Goal: Task Accomplishment & Management: Manage account settings

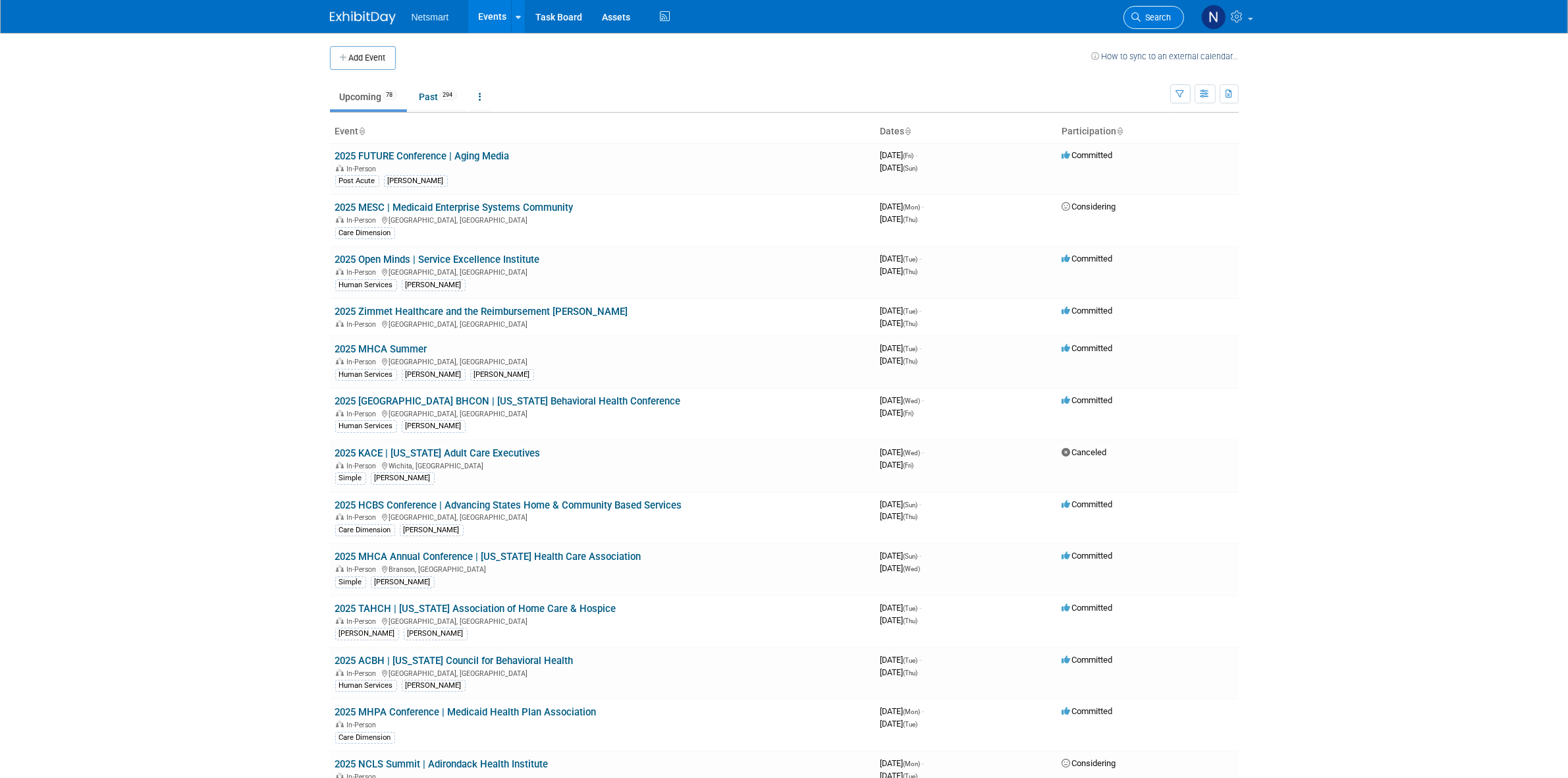
click at [1147, 15] on span "Search" at bounding box center [1156, 17] width 30 height 10
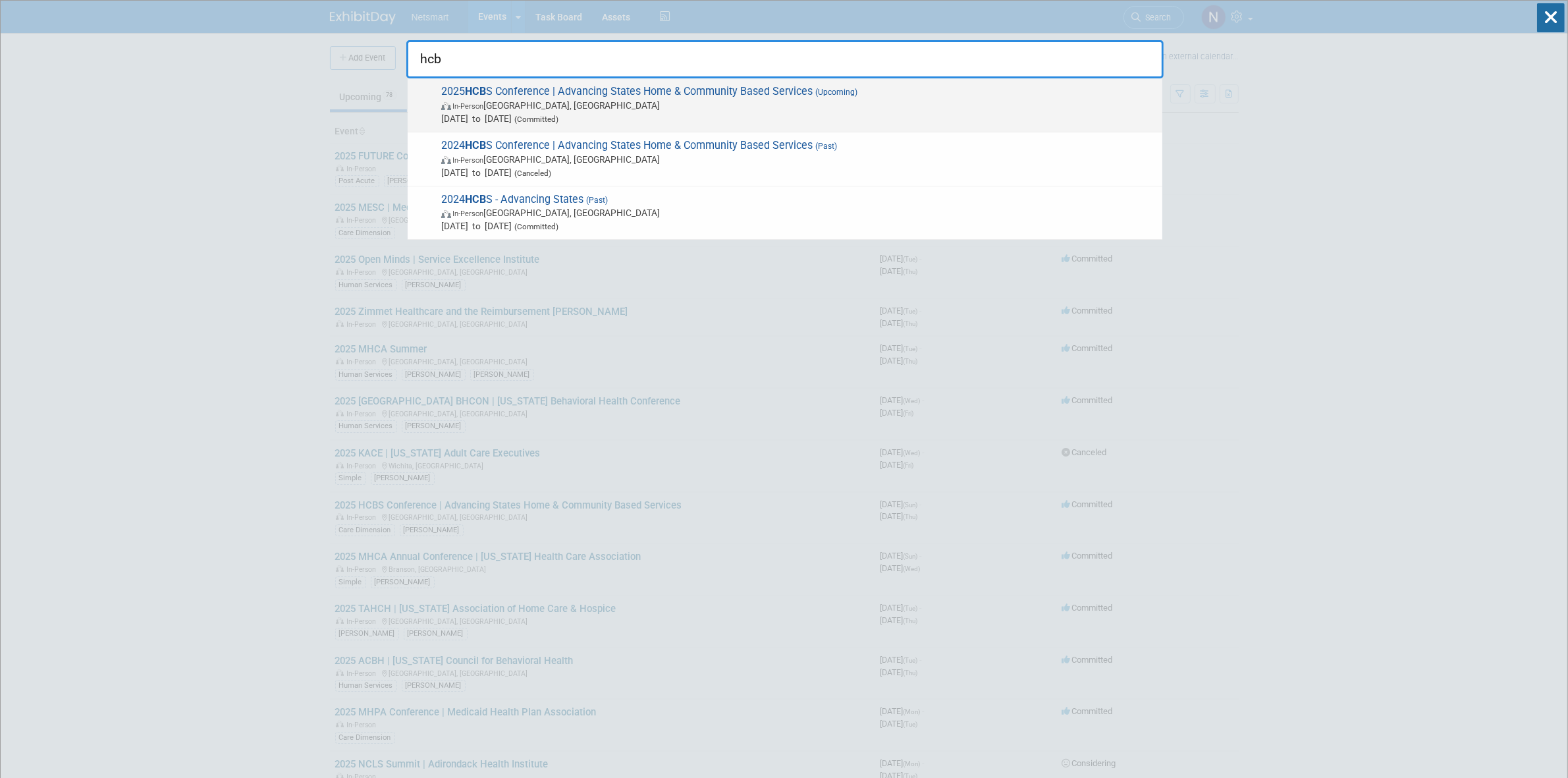
type input "hcb"
click at [565, 92] on span "2025 HCB S Conference | Advancing States Home & Community Based Services (Upcom…" at bounding box center [796, 105] width 718 height 40
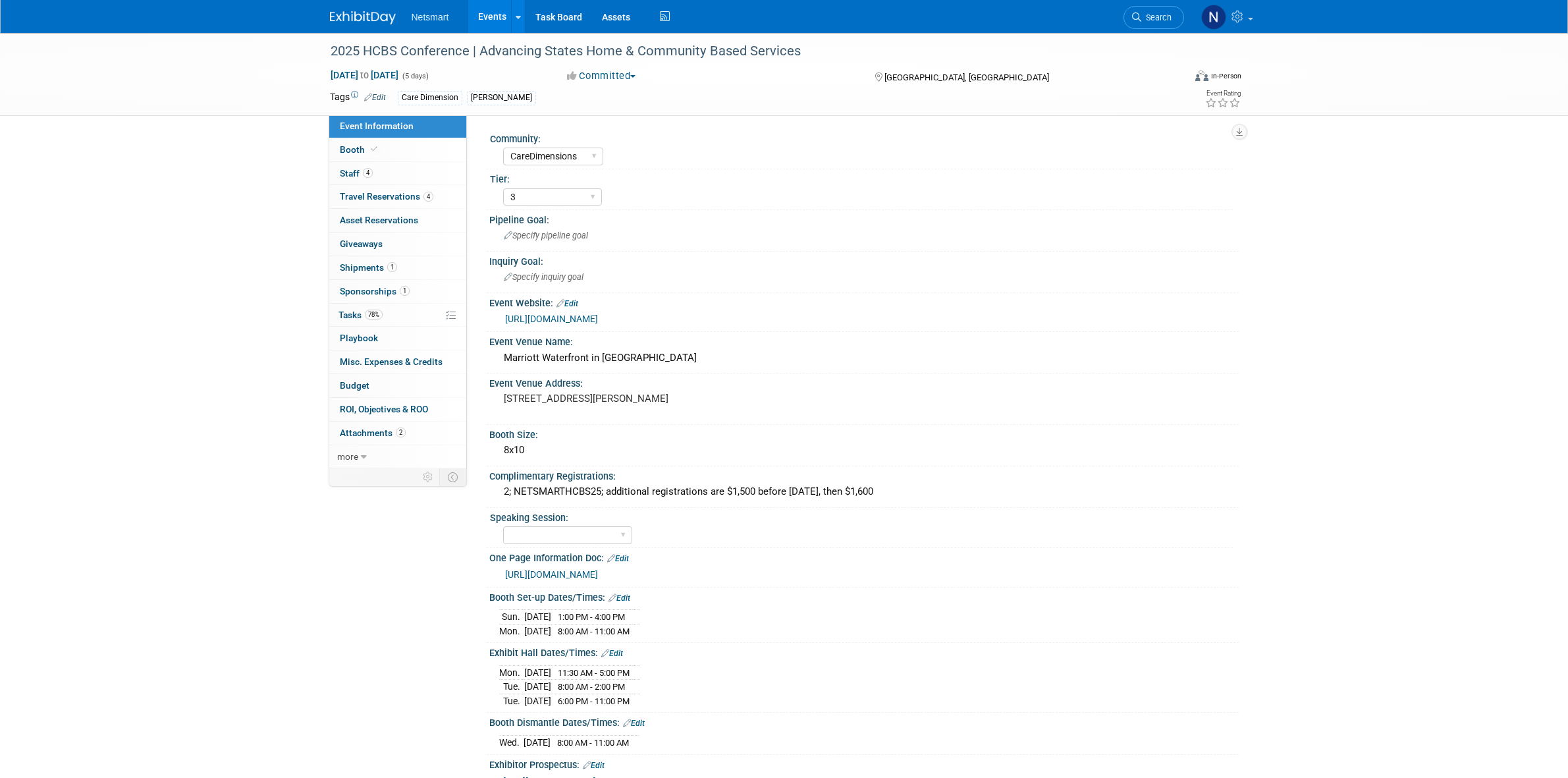
select select "CareDimensions"
select select "3"
click at [598, 571] on link "https://ntst.sharepoint.com/:w:/s/HSTradeshowsEvents/EVCYps3kGGxJvtwKPhd2YEoBWm…" at bounding box center [551, 575] width 93 height 11
click at [598, 317] on link "https://www.advancingstates.org/hcbsconference" at bounding box center [551, 319] width 93 height 11
click at [406, 264] on link "1 Shipments 1" at bounding box center [398, 268] width 137 height 23
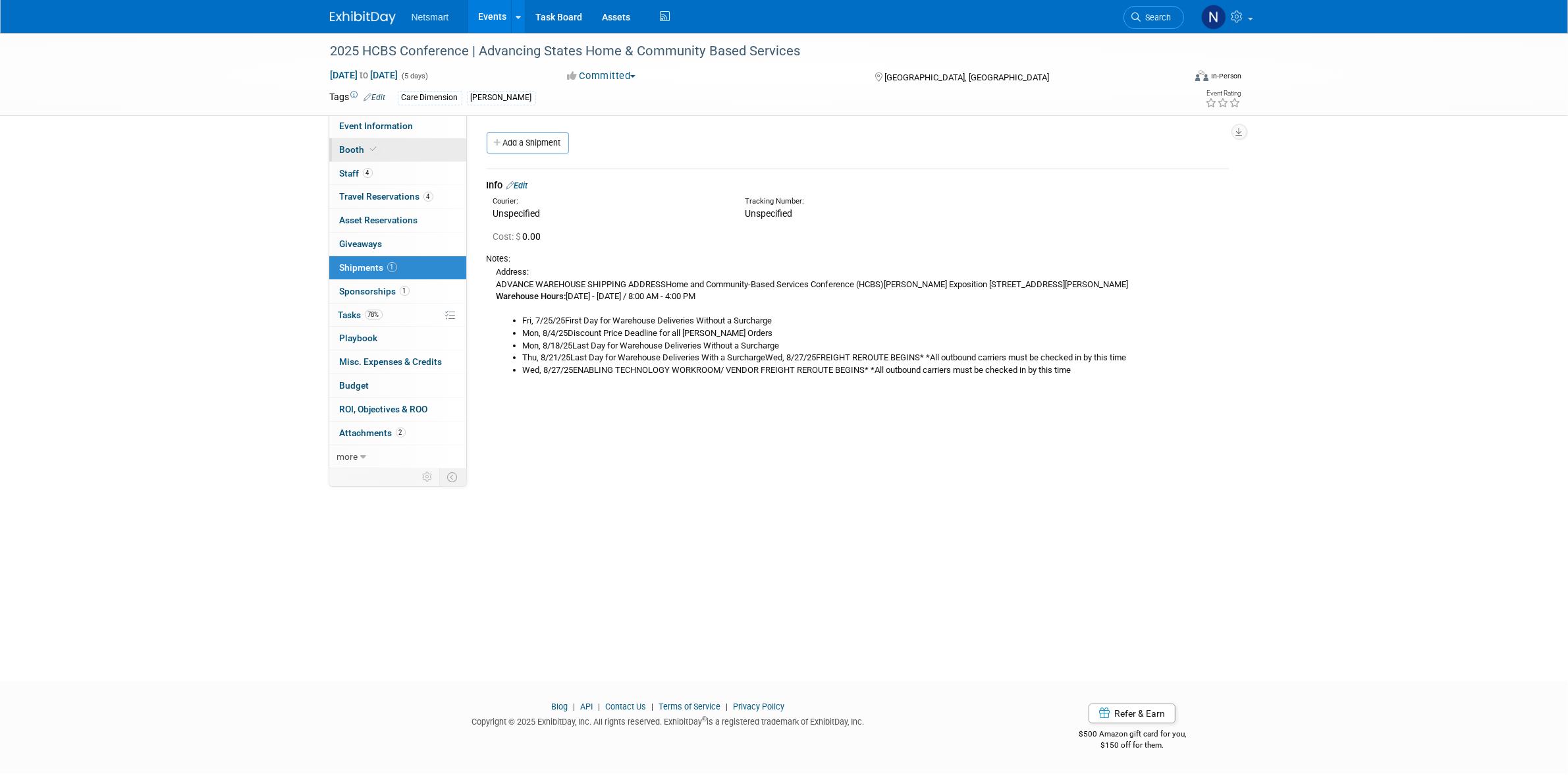
drag, startPoint x: 386, startPoint y: 130, endPoint x: 406, endPoint y: 146, distance: 25.6
click at [386, 130] on span "Event Information" at bounding box center [377, 126] width 74 height 11
select select "CareDimensions"
select select "3"
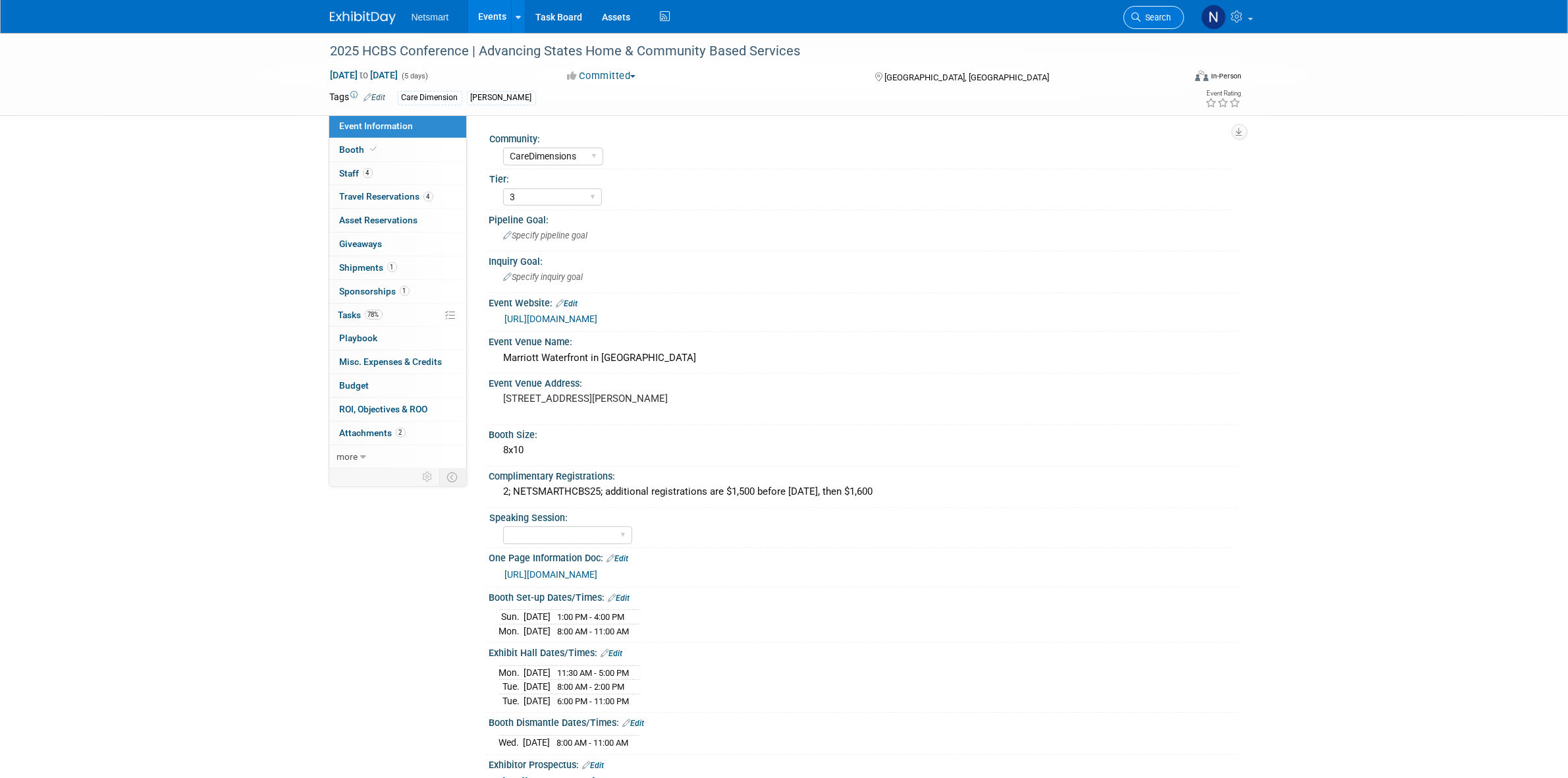
click at [1146, 21] on span "Search" at bounding box center [1156, 17] width 30 height 10
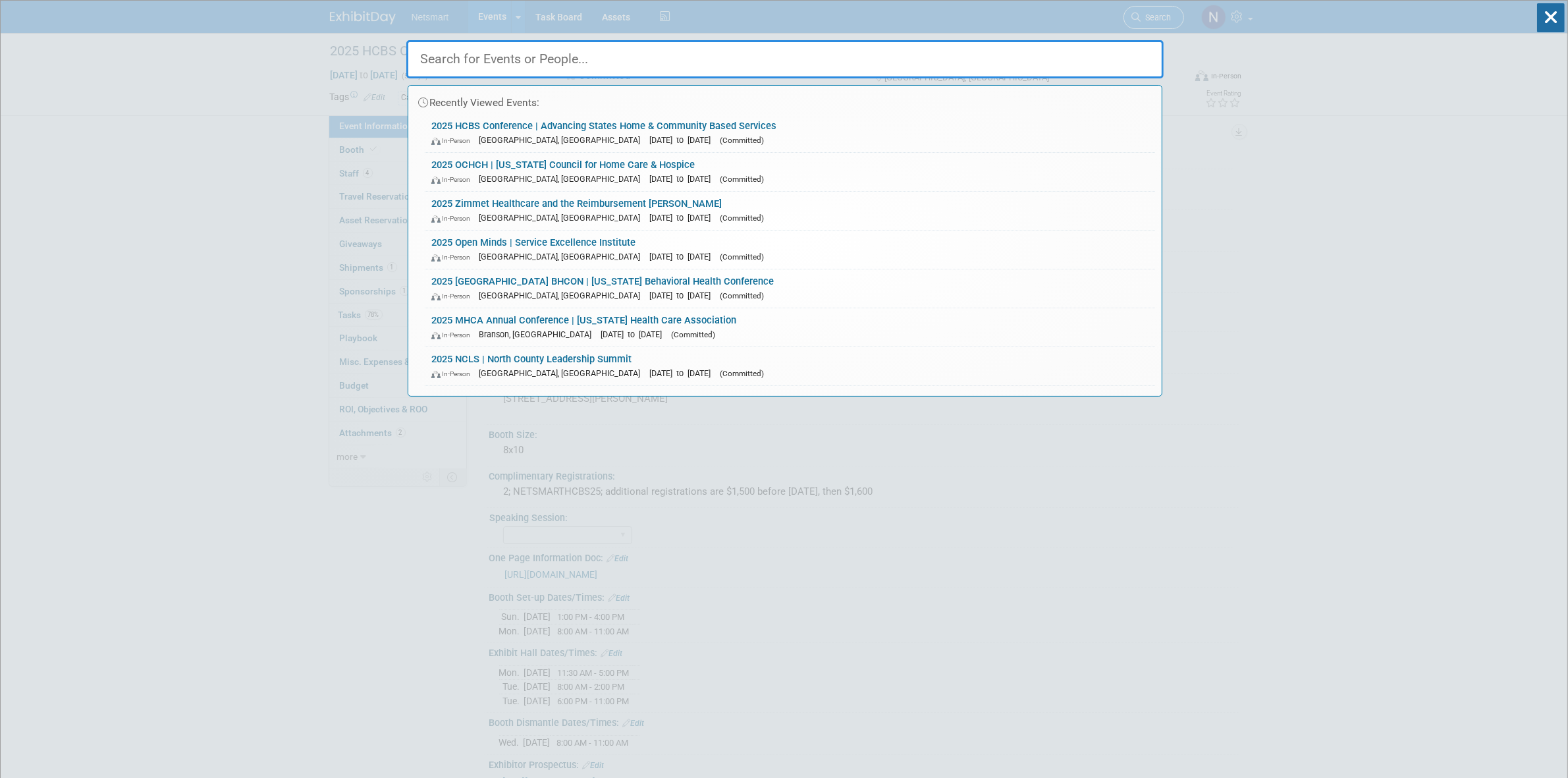
type input "b"
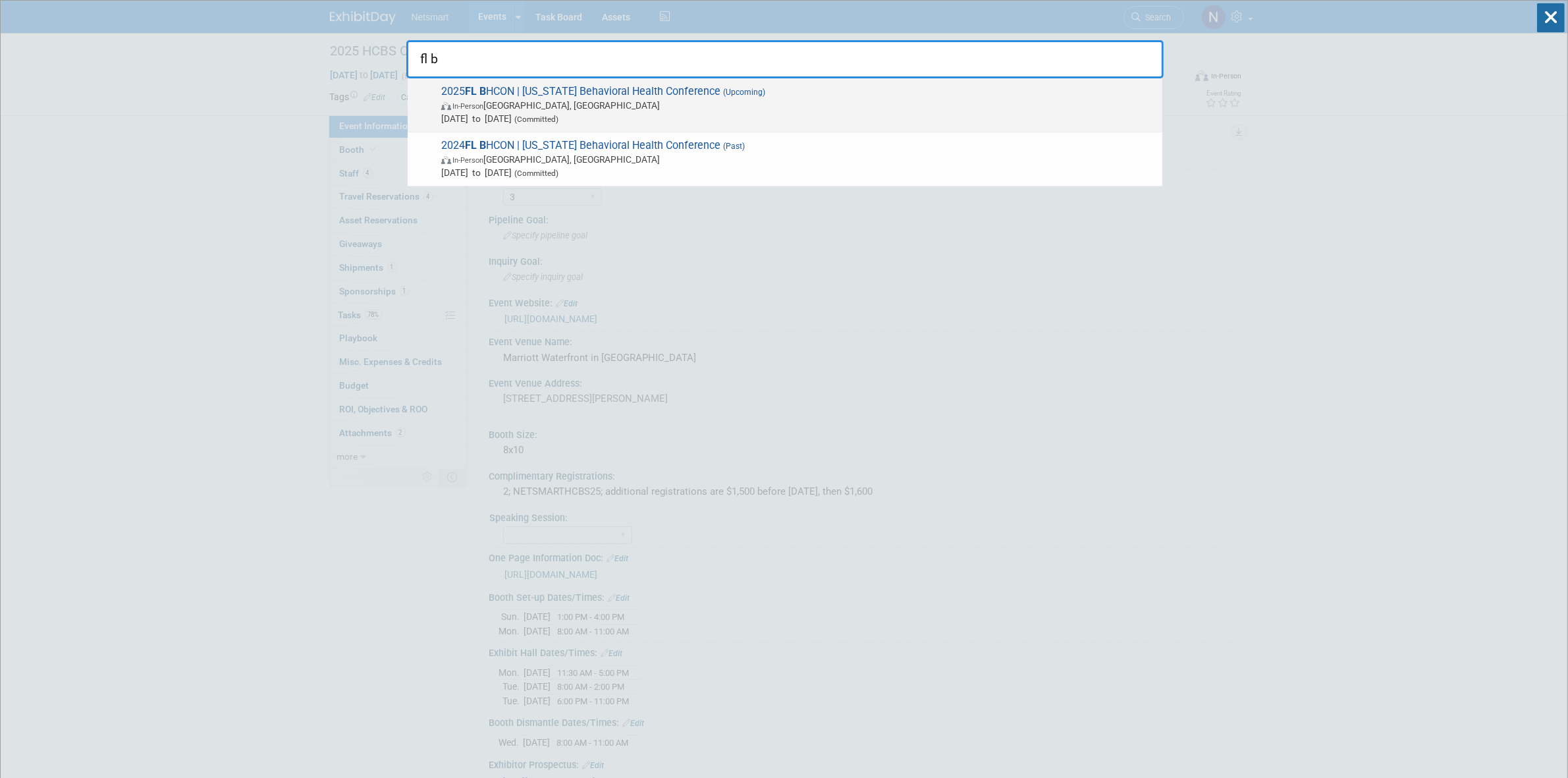
type input "fl b"
click at [486, 113] on span "Aug 20, 2025 to Aug 22, 2025 (Committed)" at bounding box center [799, 119] width 715 height 13
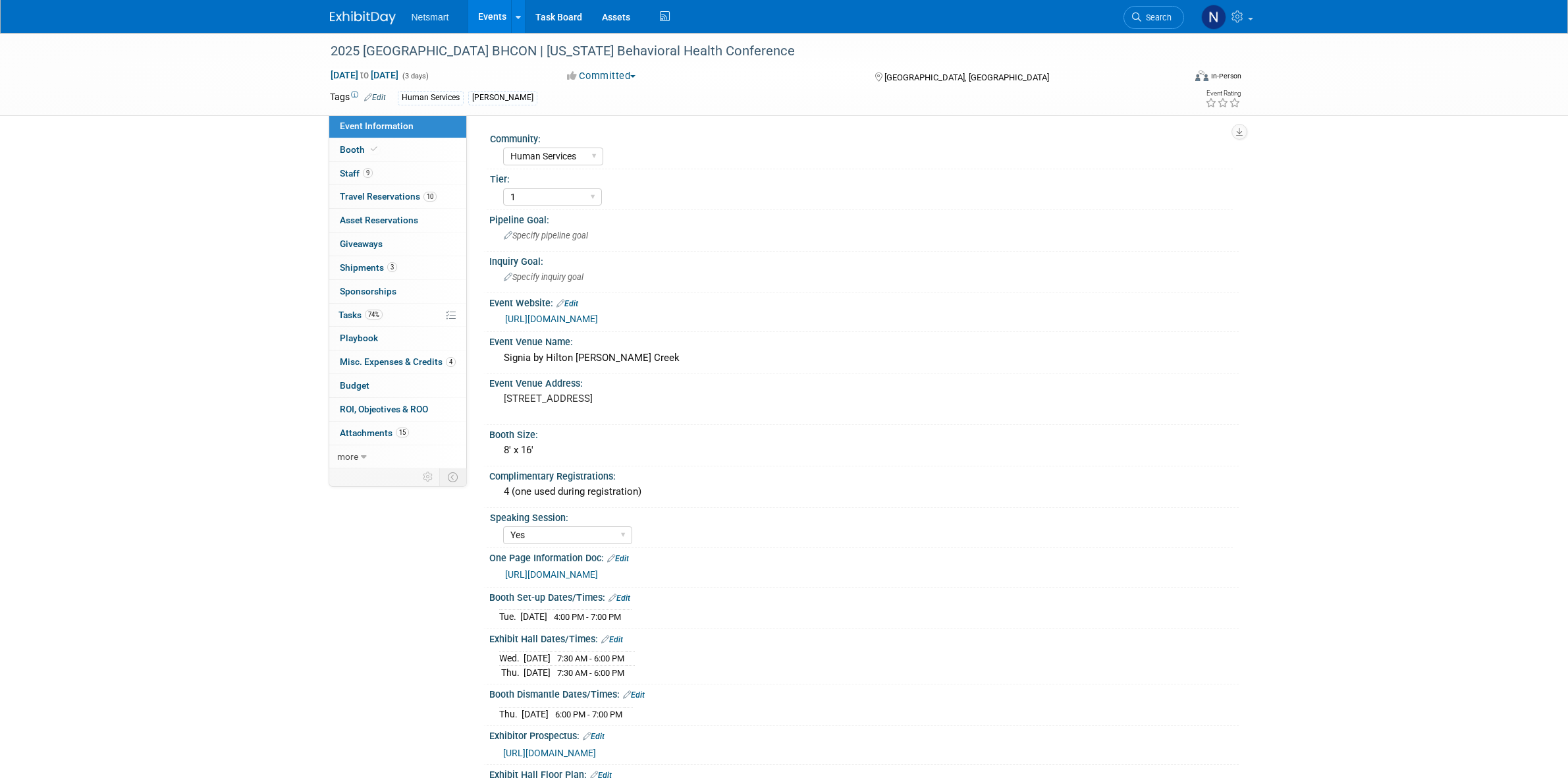
select select "Human Services"
select select "1"
select select "Yes"
click at [383, 166] on link "9 Staff 9" at bounding box center [398, 174] width 137 height 23
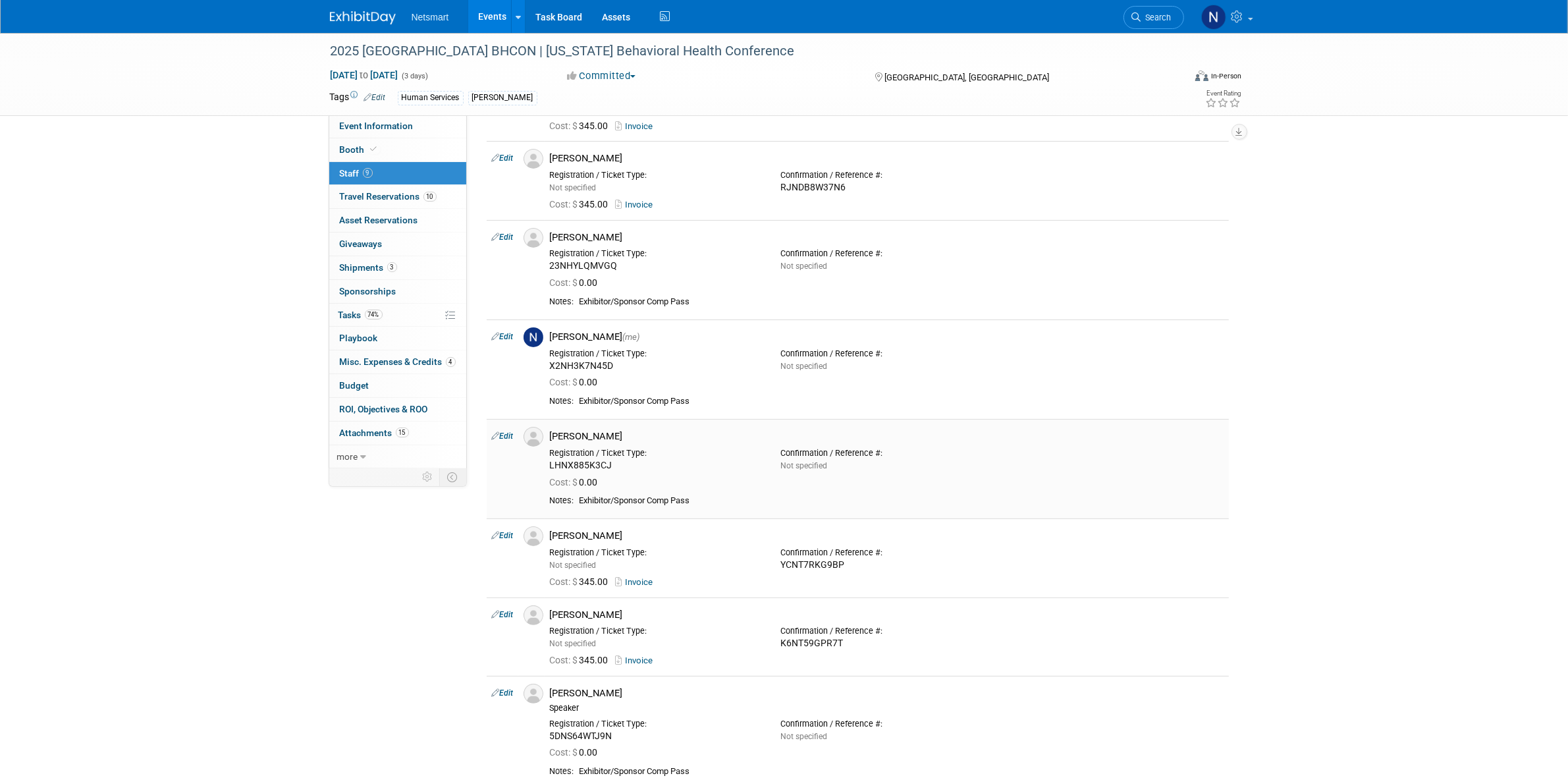
scroll to position [247, 0]
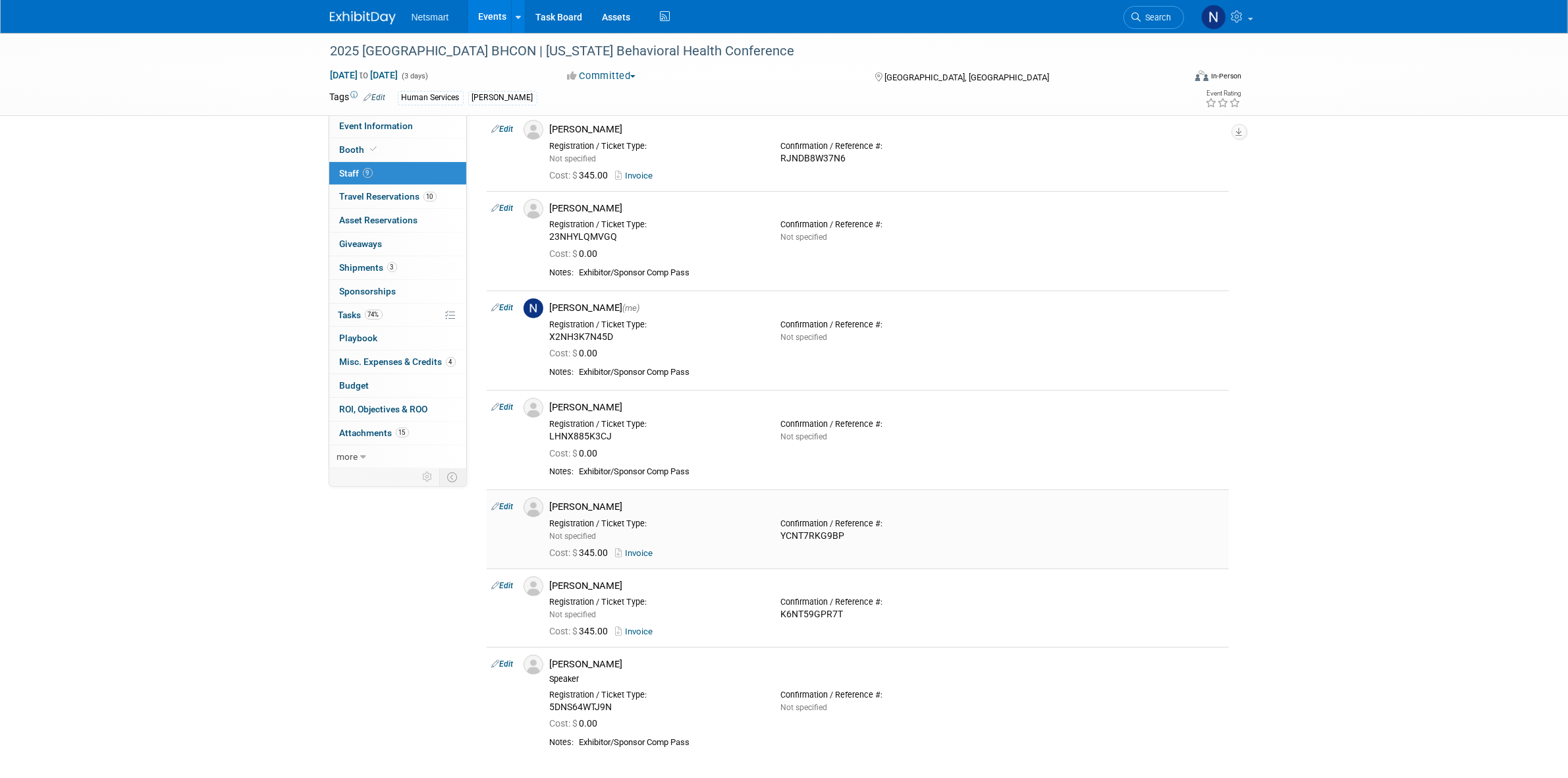
click at [638, 555] on link "Invoice" at bounding box center [637, 553] width 43 height 10
click at [1164, 21] on span "Search" at bounding box center [1156, 17] width 30 height 10
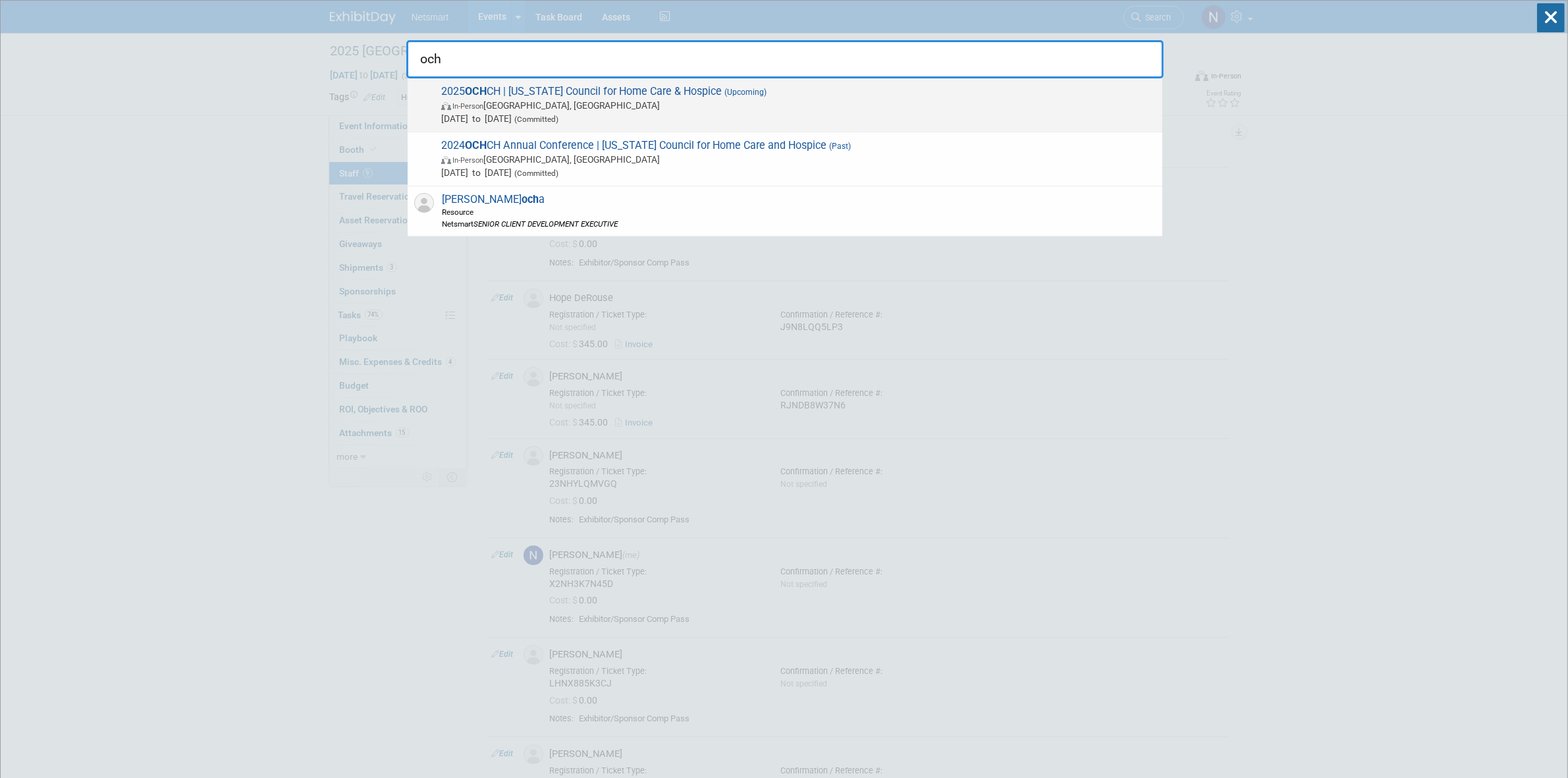
type input "och"
click at [679, 113] on span "[DATE] to [DATE] (Committed)" at bounding box center [799, 119] width 715 height 13
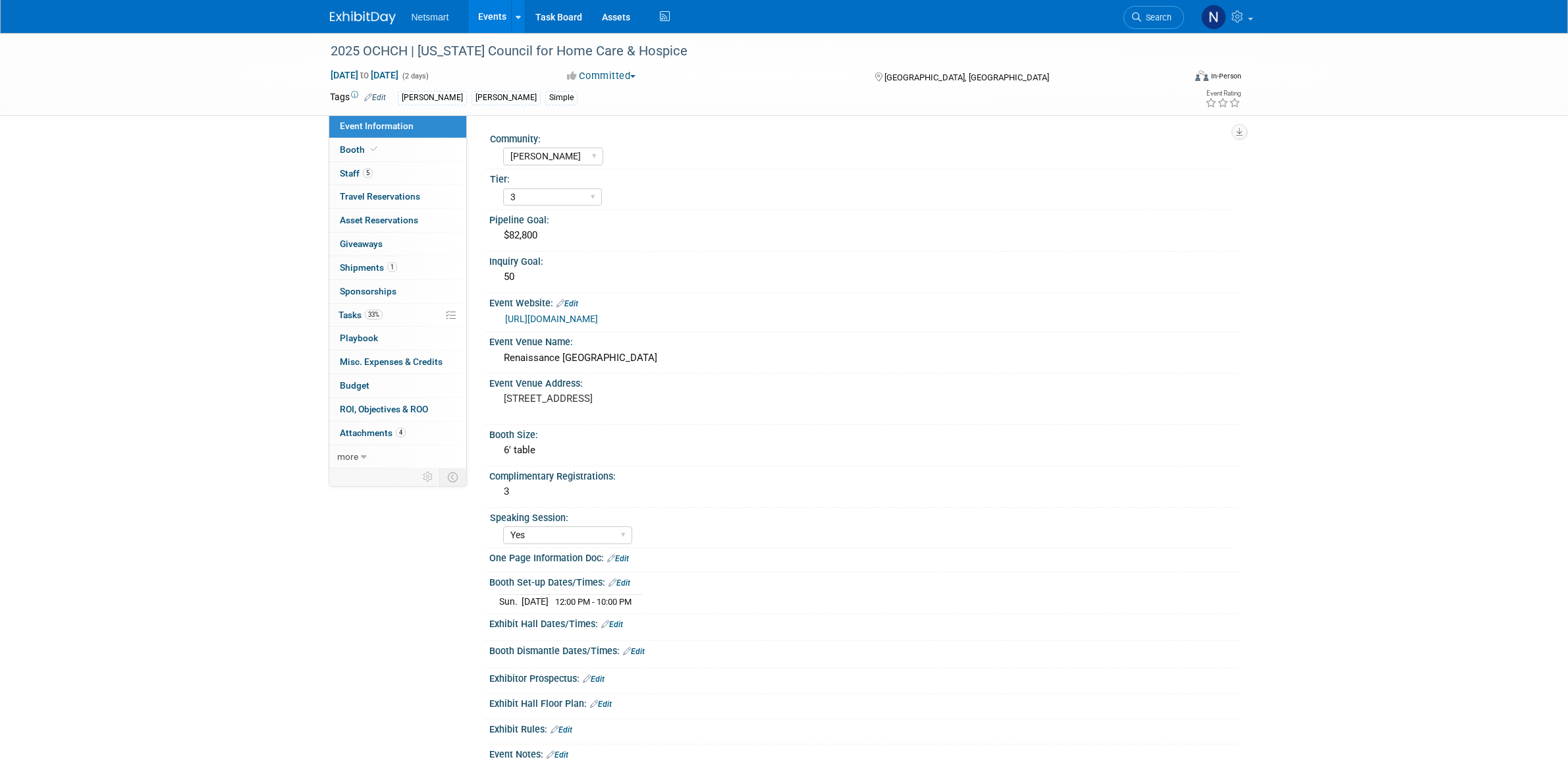
select select "[PERSON_NAME]"
select select "3"
select select "Yes"
click at [399, 172] on link "5 Staff 5" at bounding box center [398, 174] width 137 height 23
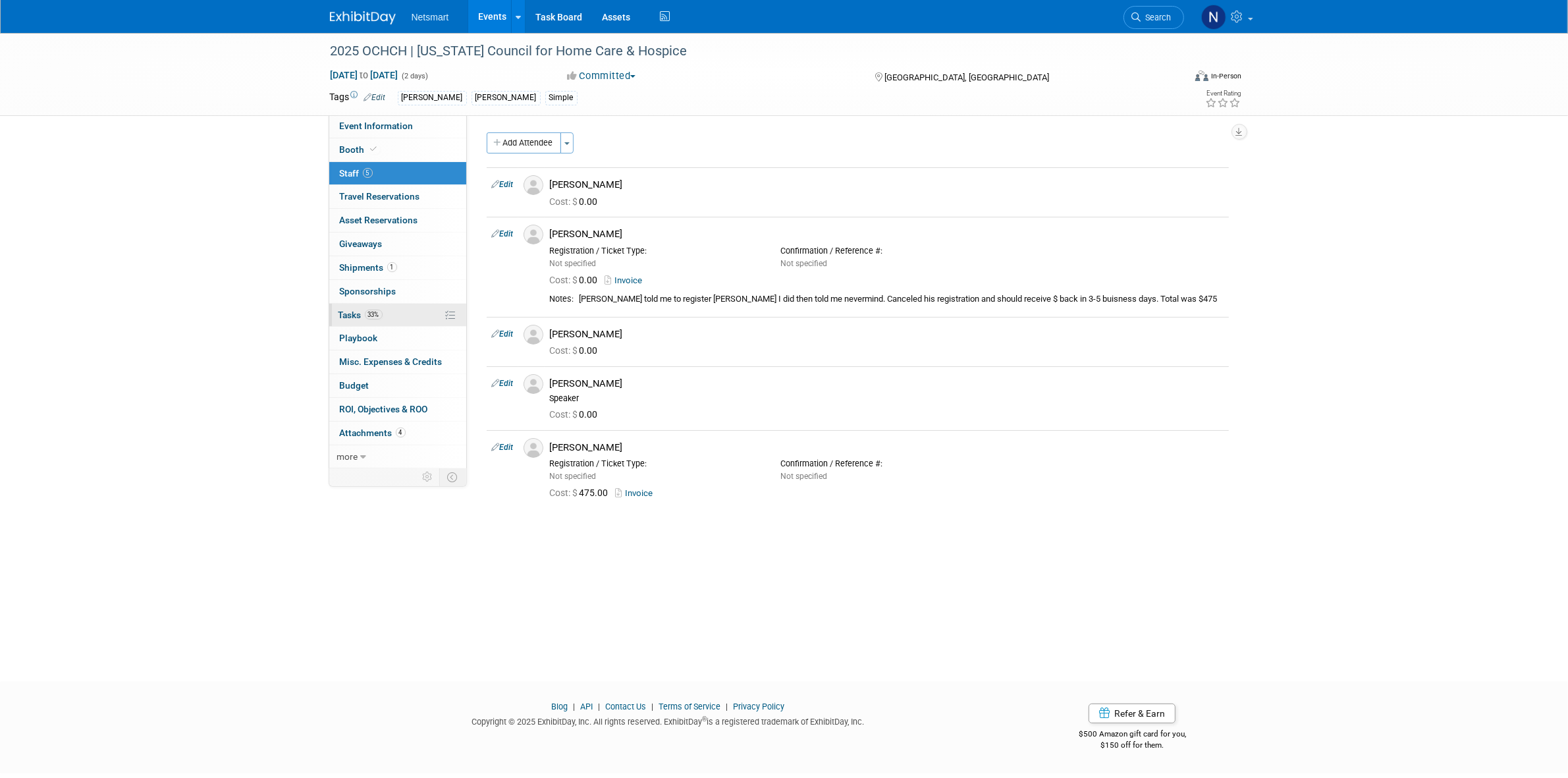
click at [374, 321] on link "33% Tasks 33%" at bounding box center [398, 315] width 137 height 23
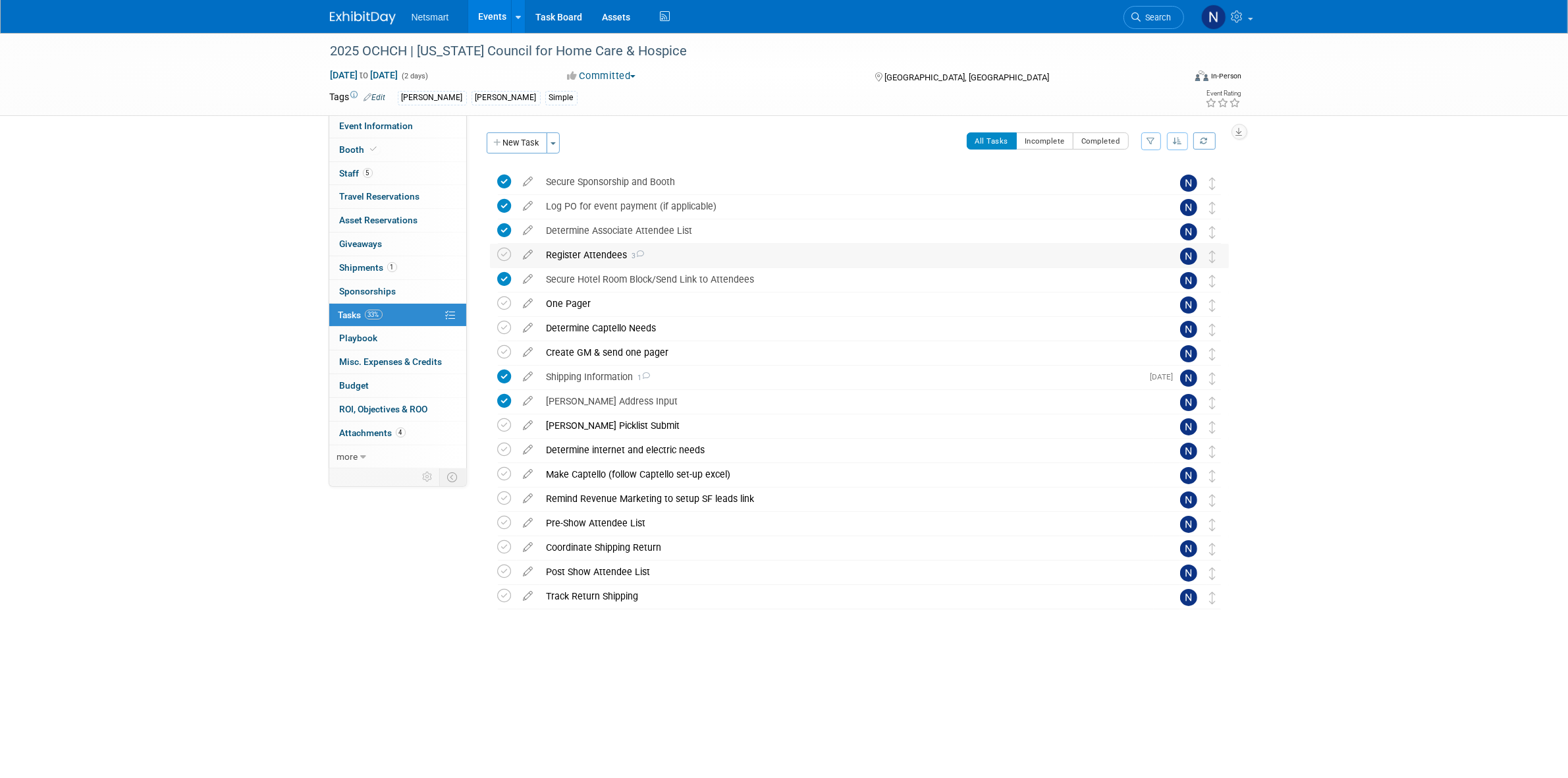
click at [607, 257] on div "Register Attendees 3" at bounding box center [846, 254] width 614 height 22
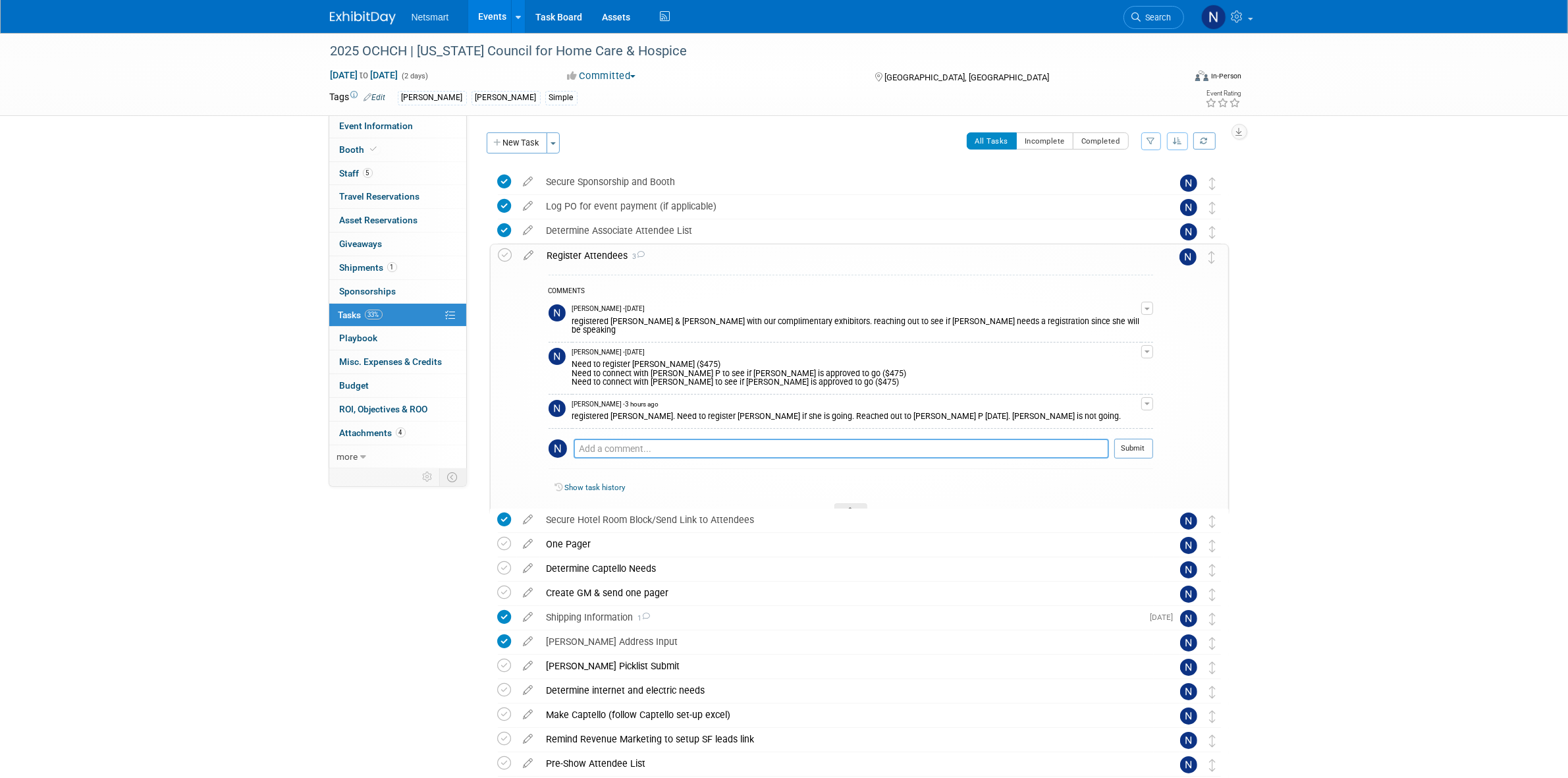
click at [610, 440] on textarea at bounding box center [841, 448] width 535 height 19
click at [700, 427] on div "COMMENTS Nina Finn - 2 months ago registered Jen & Alec with our complimentary …" at bounding box center [851, 375] width 605 height 201
click at [692, 439] on textarea "confirmed with Hannah" at bounding box center [841, 448] width 535 height 19
click at [706, 441] on textarea "confirmed with Hannah P that ashley will not be attending." at bounding box center [841, 448] width 535 height 19
type textarea "confirmed with Hannah P that Ashley will not be attending."
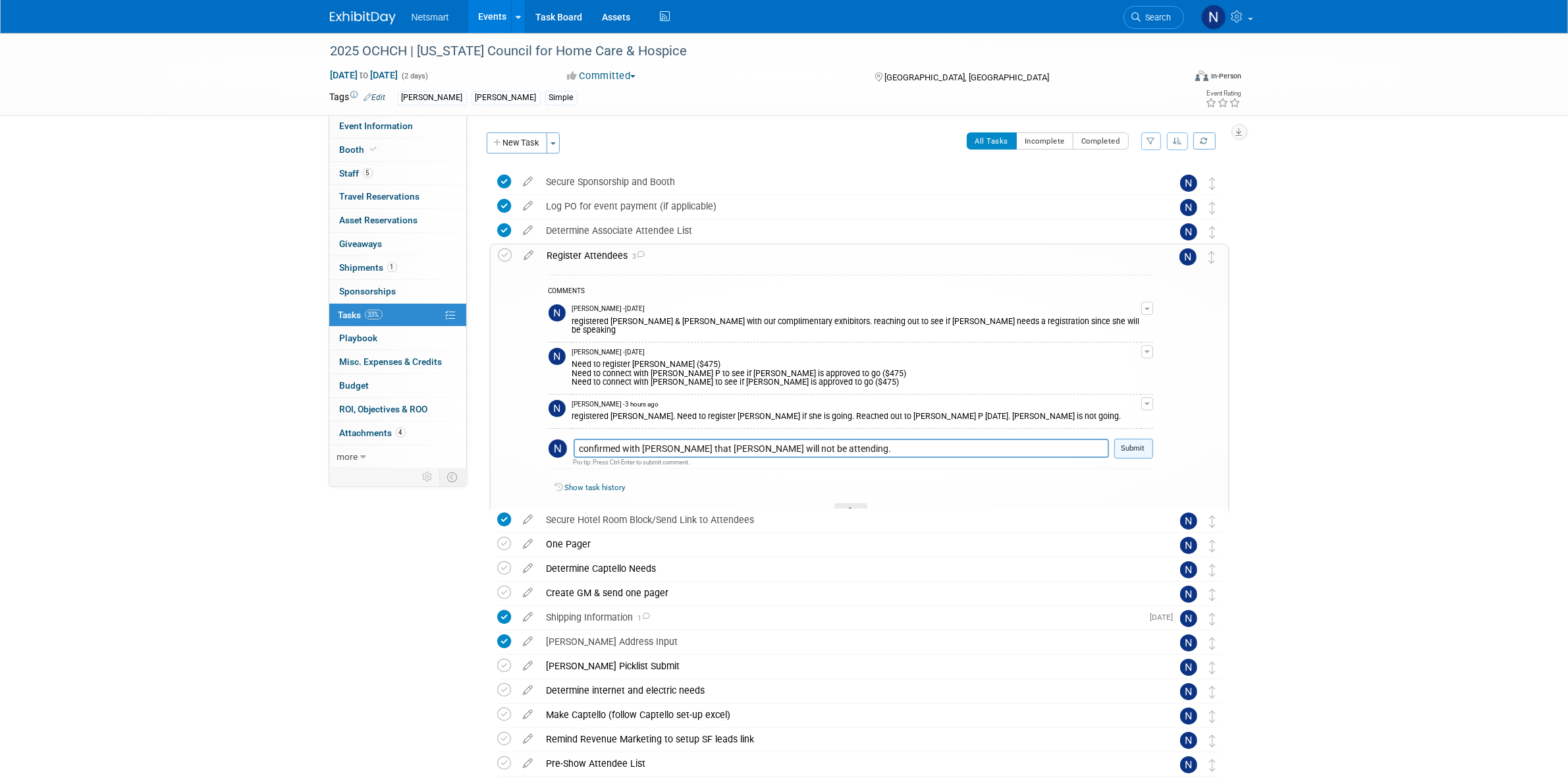
click at [1139, 439] on button "Submit" at bounding box center [1134, 448] width 39 height 19
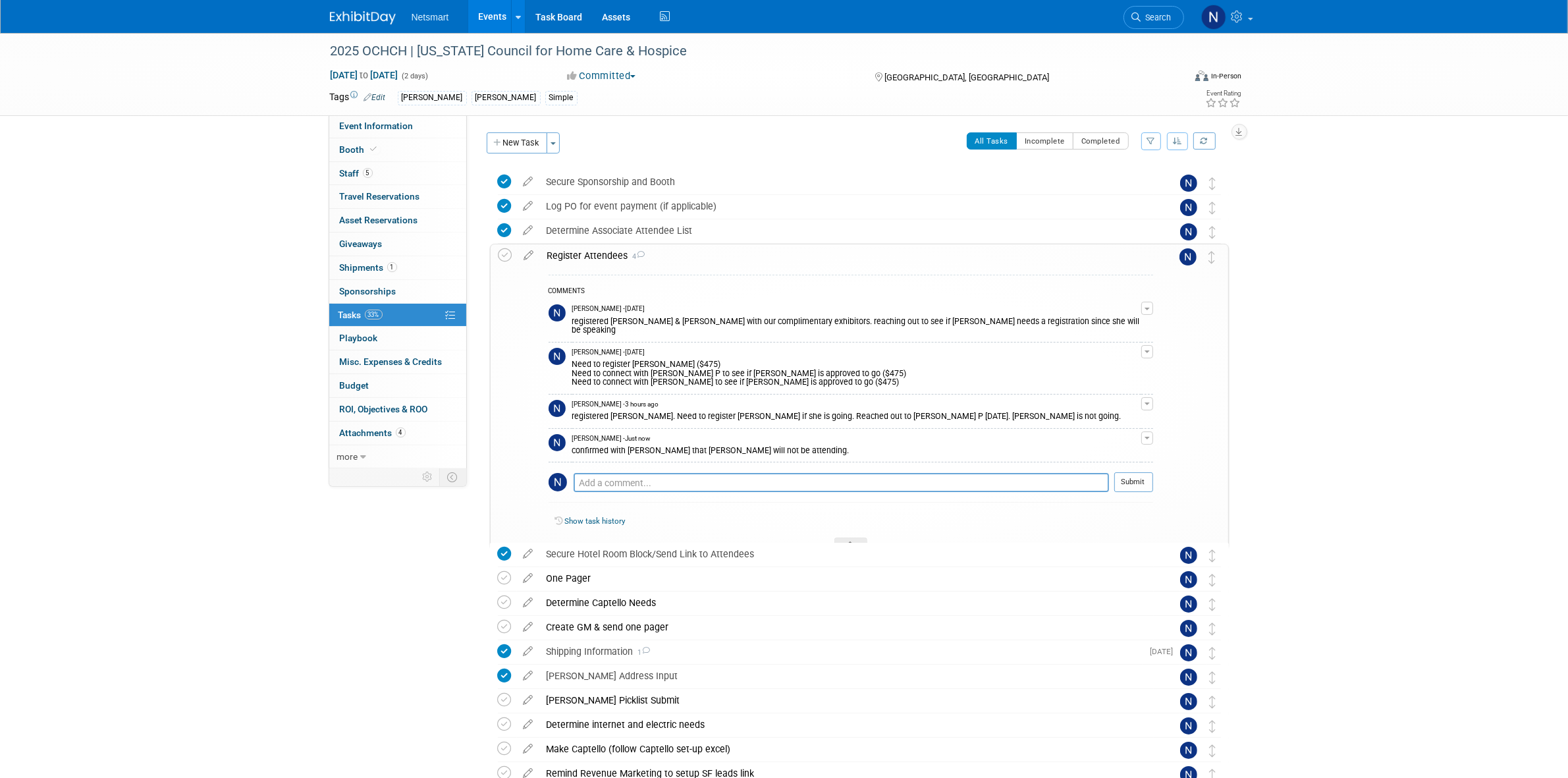
click at [851, 529] on div "Show task history" at bounding box center [851, 523] width 605 height 28
click at [502, 258] on icon at bounding box center [505, 255] width 14 height 14
click at [848, 541] on icon at bounding box center [851, 545] width 5 height 8
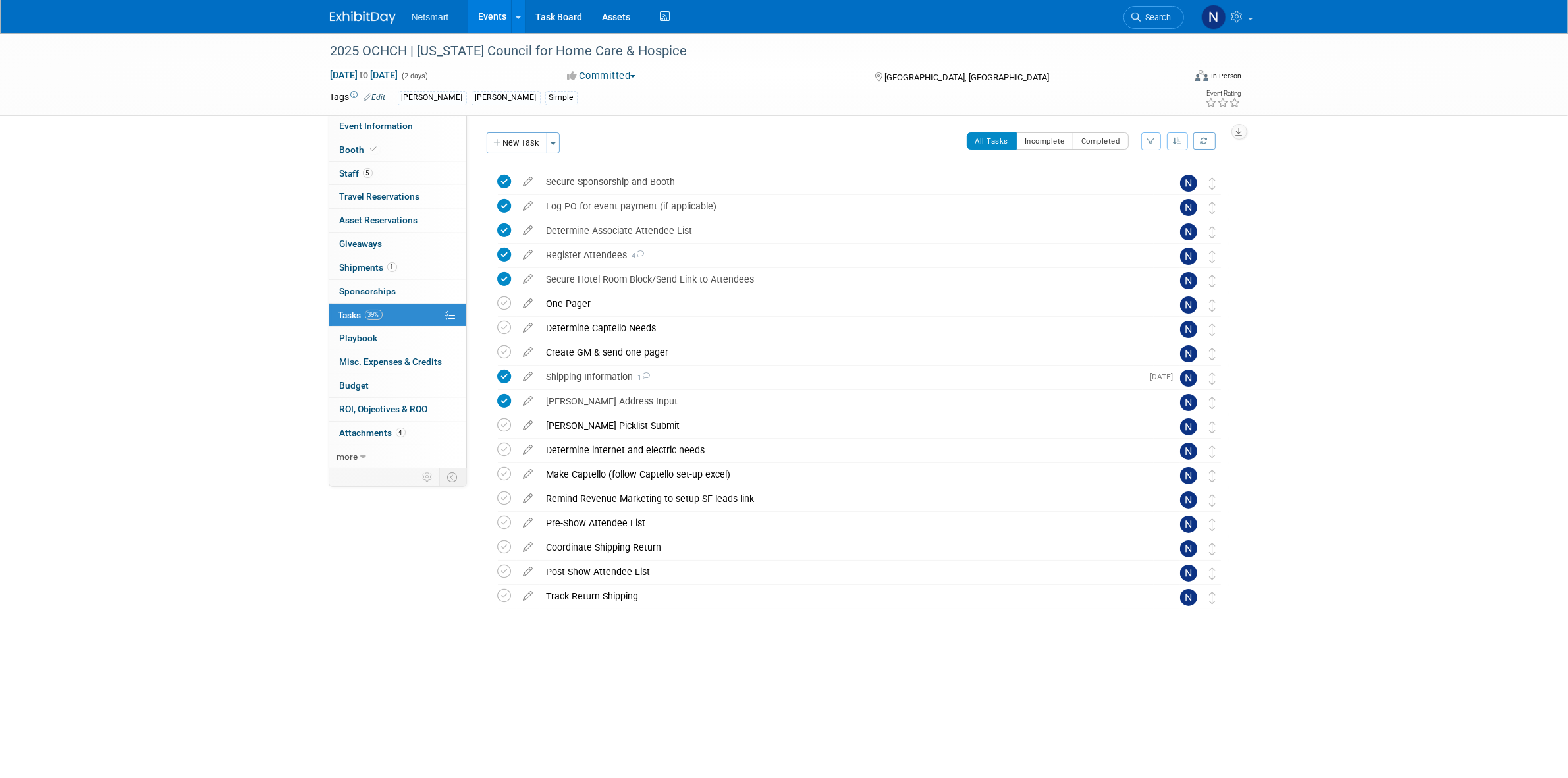
click at [699, 664] on div "2025 OCHCH | Ohio Council for Home Care & Hospice Sep 15, 2025 to Sep 16, 2025 …" at bounding box center [784, 361] width 1568 height 657
